Goal: Task Accomplishment & Management: Complete application form

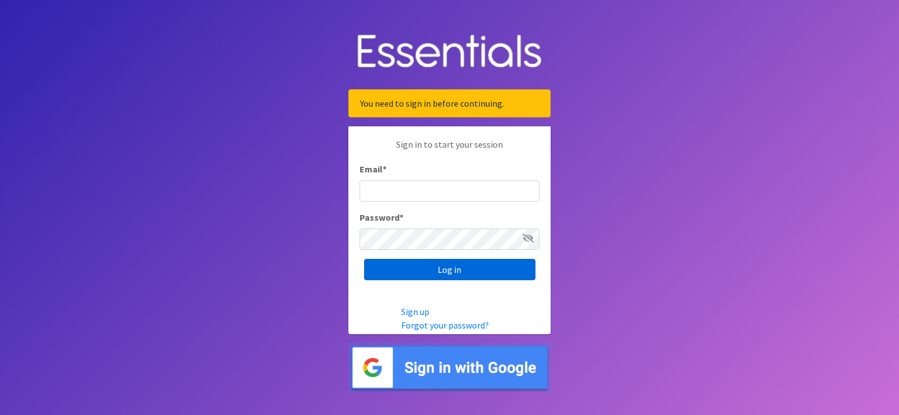
type input "[PERSON_NAME][EMAIL_ADDRESS][PERSON_NAME][DOMAIN_NAME]"
click at [454, 269] on input "Log in" at bounding box center [449, 269] width 171 height 21
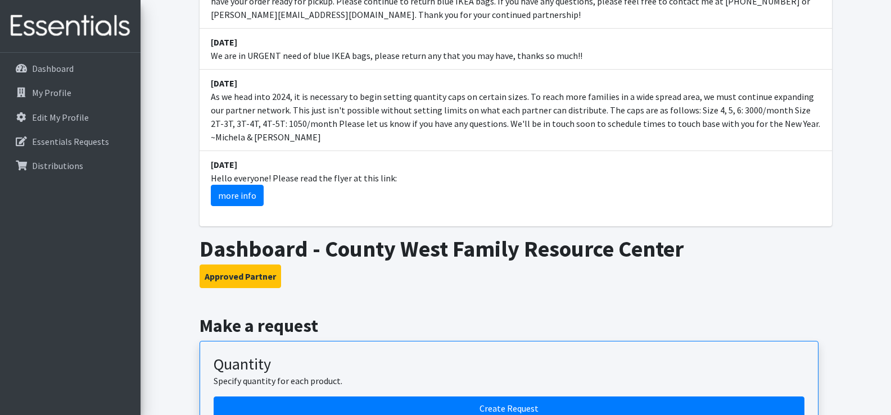
scroll to position [468, 0]
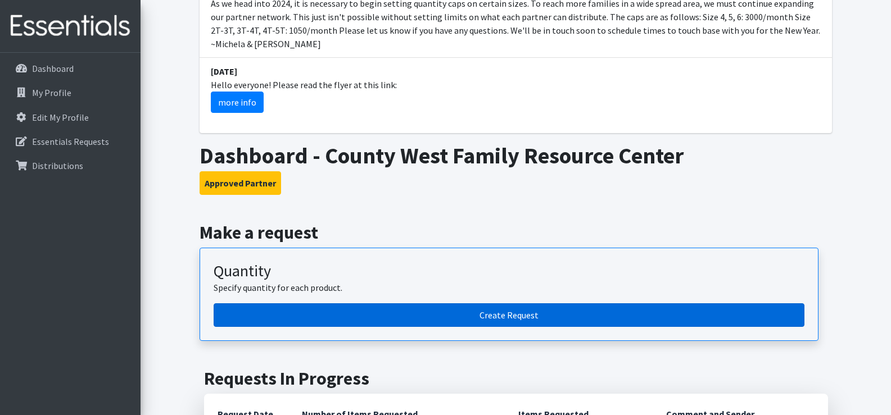
click at [489, 303] on link "Create Request" at bounding box center [509, 315] width 591 height 24
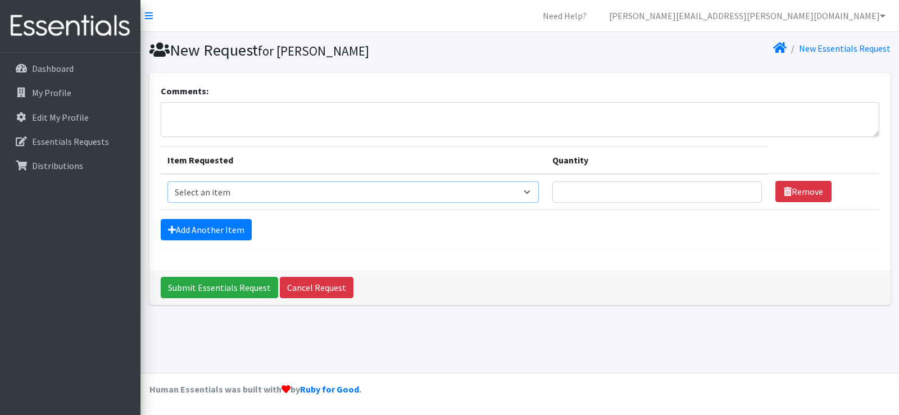
click at [532, 195] on select "Select an item 2T3T(30/child) 3T4T(30/child) 4T5T(30/child) Cloth Diaper Kit (s…" at bounding box center [352, 192] width 371 height 21
select select "964"
click at [167, 182] on select "Select an item 2T3T(30/child) 3T4T(30/child) 4T5T(30/child) Cloth Diaper Kit (s…" at bounding box center [352, 192] width 371 height 21
click at [624, 198] on input "Quantity" at bounding box center [657, 192] width 210 height 21
type input "7"
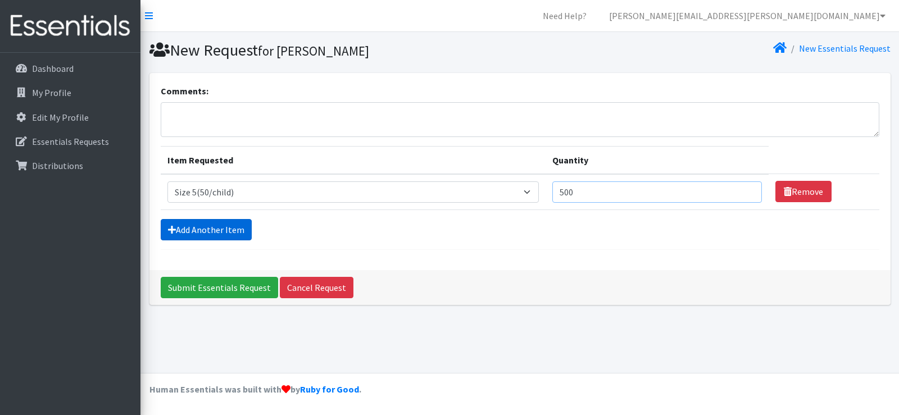
type input "500"
click at [219, 224] on link "Add Another Item" at bounding box center [206, 229] width 91 height 21
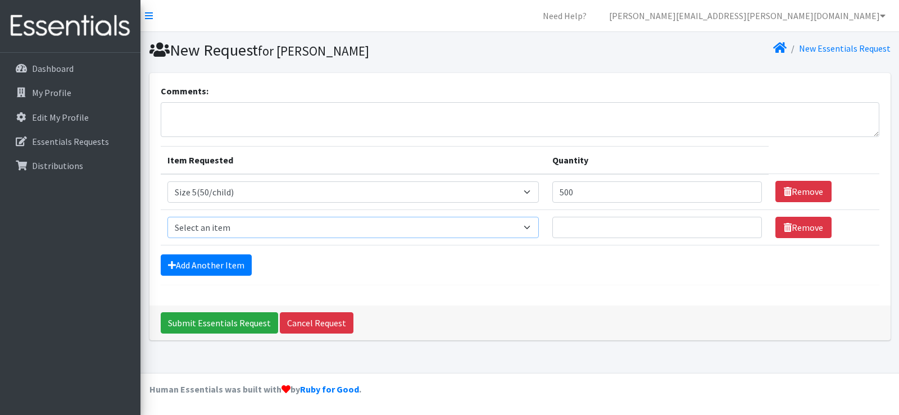
click at [242, 229] on select "Select an item 2T3T(30/child) 3T4T(30/child) 4T5T(30/child) Cloth Diaper Kit (s…" at bounding box center [352, 227] width 371 height 21
select select "966"
click at [167, 217] on select "Select an item 2T3T(30/child) 3T4T(30/child) 4T5T(30/child) Cloth Diaper Kit (s…" at bounding box center [352, 227] width 371 height 21
click at [587, 229] on input "Quantity" at bounding box center [657, 227] width 210 height 21
type input "1500"
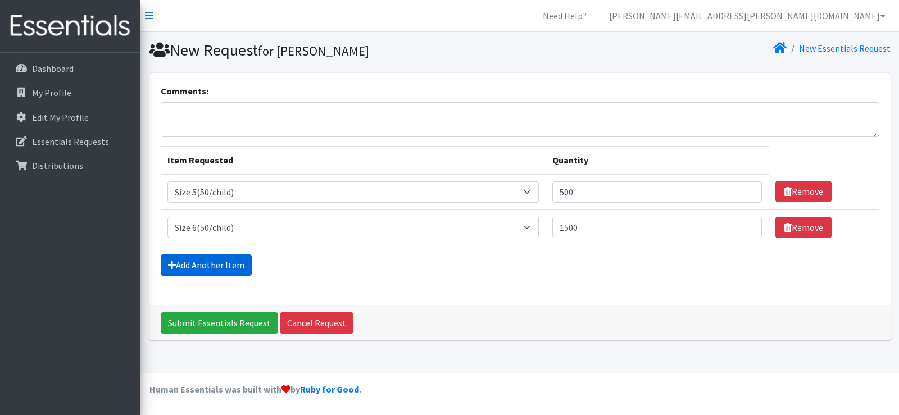
click at [201, 266] on link "Add Another Item" at bounding box center [206, 265] width 91 height 21
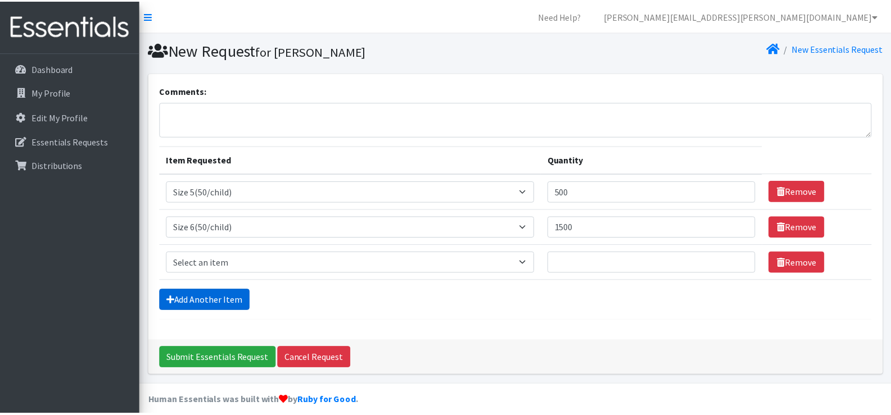
scroll to position [12, 0]
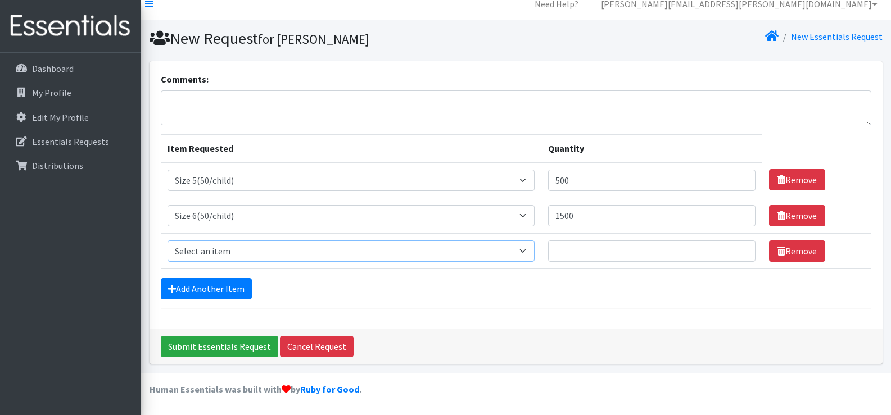
click at [225, 248] on select "Select an item 2T3T(30/child) 3T4T(30/child) 4T5T(30/child) Cloth Diaper Kit (s…" at bounding box center [350, 251] width 367 height 21
select select "953"
click at [167, 241] on select "Select an item 2T3T(30/child) 3T4T(30/child) 4T5T(30/child) Cloth Diaper Kit (s…" at bounding box center [350, 251] width 367 height 21
click at [581, 252] on input "Quantity" at bounding box center [651, 251] width 207 height 21
type input "500"
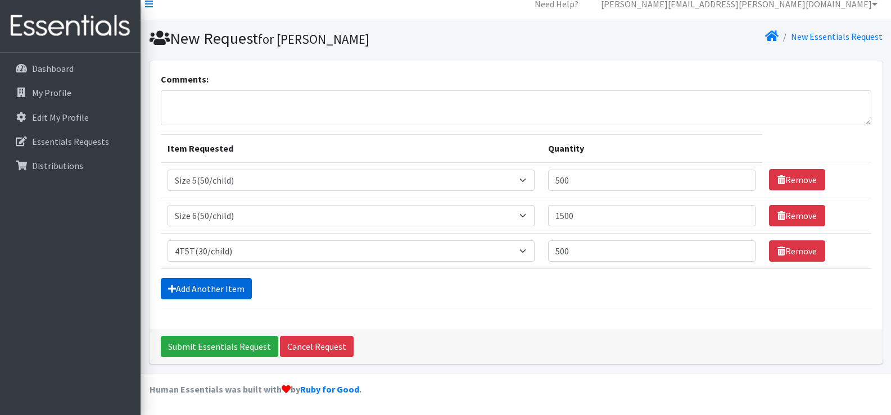
click at [211, 293] on link "Add Another Item" at bounding box center [206, 288] width 91 height 21
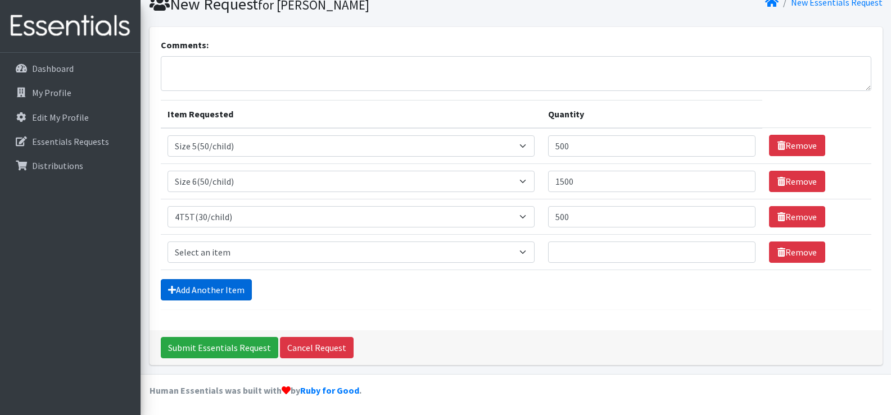
scroll to position [47, 0]
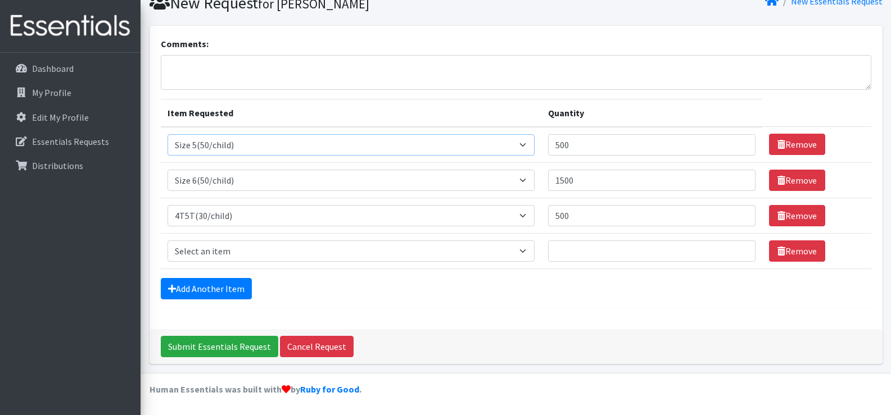
click at [252, 149] on select "Select an item 2T3T(30/child) 3T4T(30/child) 4T5T(30/child) Cloth Diaper Kit (s…" at bounding box center [350, 144] width 367 height 21
click at [588, 296] on div "Add Another Item" at bounding box center [516, 288] width 710 height 21
click at [528, 247] on select "Select an item 2T3T(30/child) 3T4T(30/child) 4T5T(30/child) Cloth Diaper Kit (s…" at bounding box center [350, 251] width 367 height 21
select select "963"
click at [167, 241] on select "Select an item 2T3T(30/child) 3T4T(30/child) 4T5T(30/child) Cloth Diaper Kit (s…" at bounding box center [350, 251] width 367 height 21
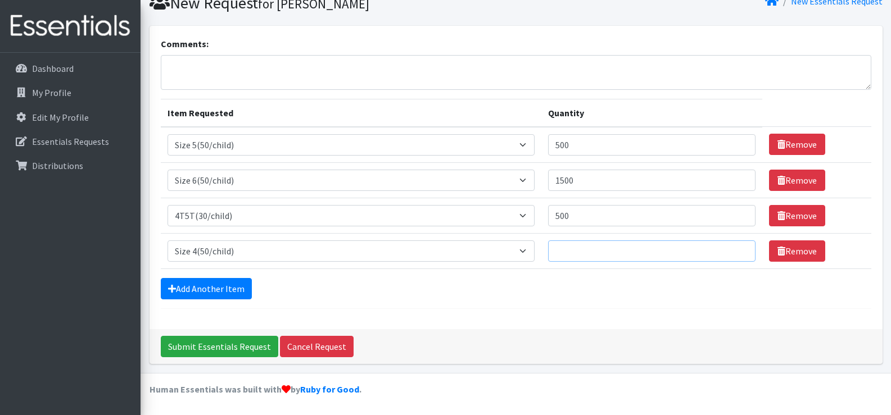
click at [605, 253] on input "Quantity" at bounding box center [651, 251] width 207 height 21
type input "500"
click at [581, 144] on input "500" at bounding box center [651, 144] width 207 height 21
type input "5"
type input "1000"
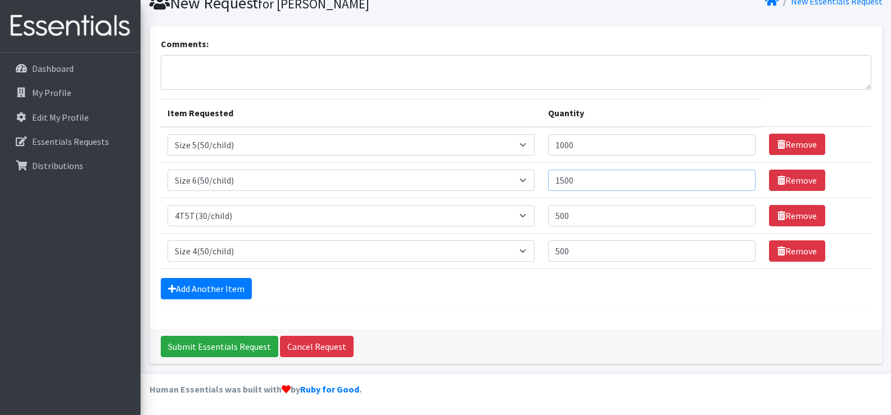
drag, startPoint x: 582, startPoint y: 182, endPoint x: 546, endPoint y: 181, distance: 35.4
click at [546, 181] on td "Quantity 1500" at bounding box center [651, 179] width 221 height 35
drag, startPoint x: 586, startPoint y: 180, endPoint x: 555, endPoint y: 177, distance: 31.6
click at [555, 177] on input "2000" at bounding box center [651, 180] width 207 height 21
type input "1750"
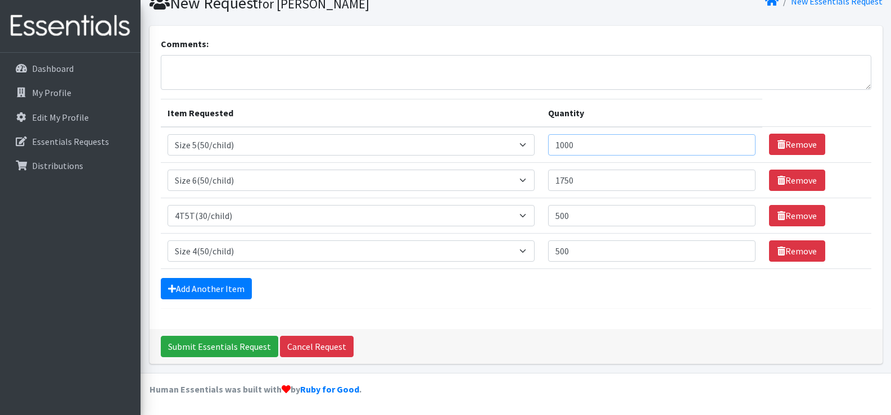
click at [582, 146] on input "1000" at bounding box center [651, 144] width 207 height 21
drag, startPoint x: 582, startPoint y: 146, endPoint x: 552, endPoint y: 145, distance: 30.4
click at [552, 145] on input "1000" at bounding box center [651, 144] width 207 height 21
type input "750"
